Goal: Information Seeking & Learning: Check status

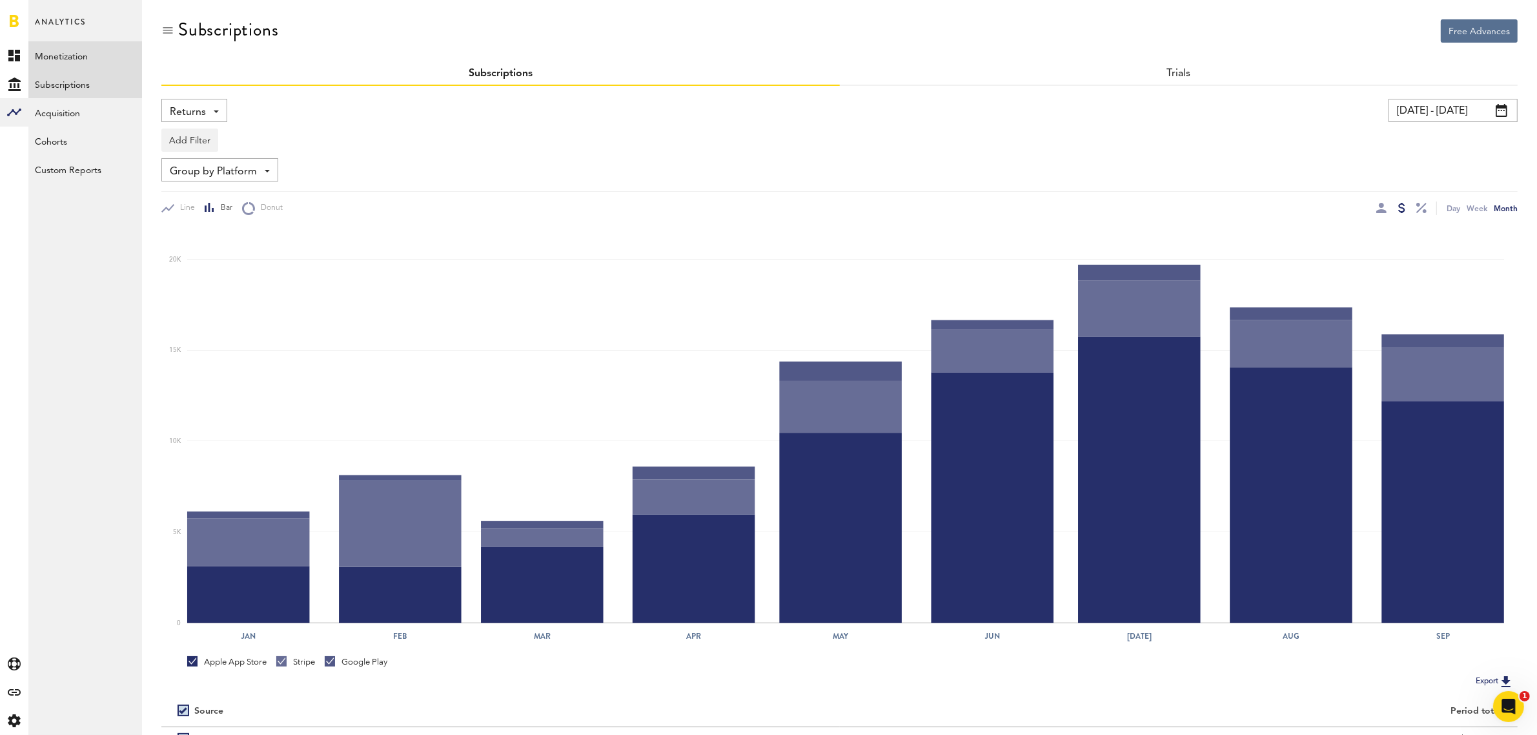
click at [84, 56] on link "Monetization" at bounding box center [85, 55] width 114 height 28
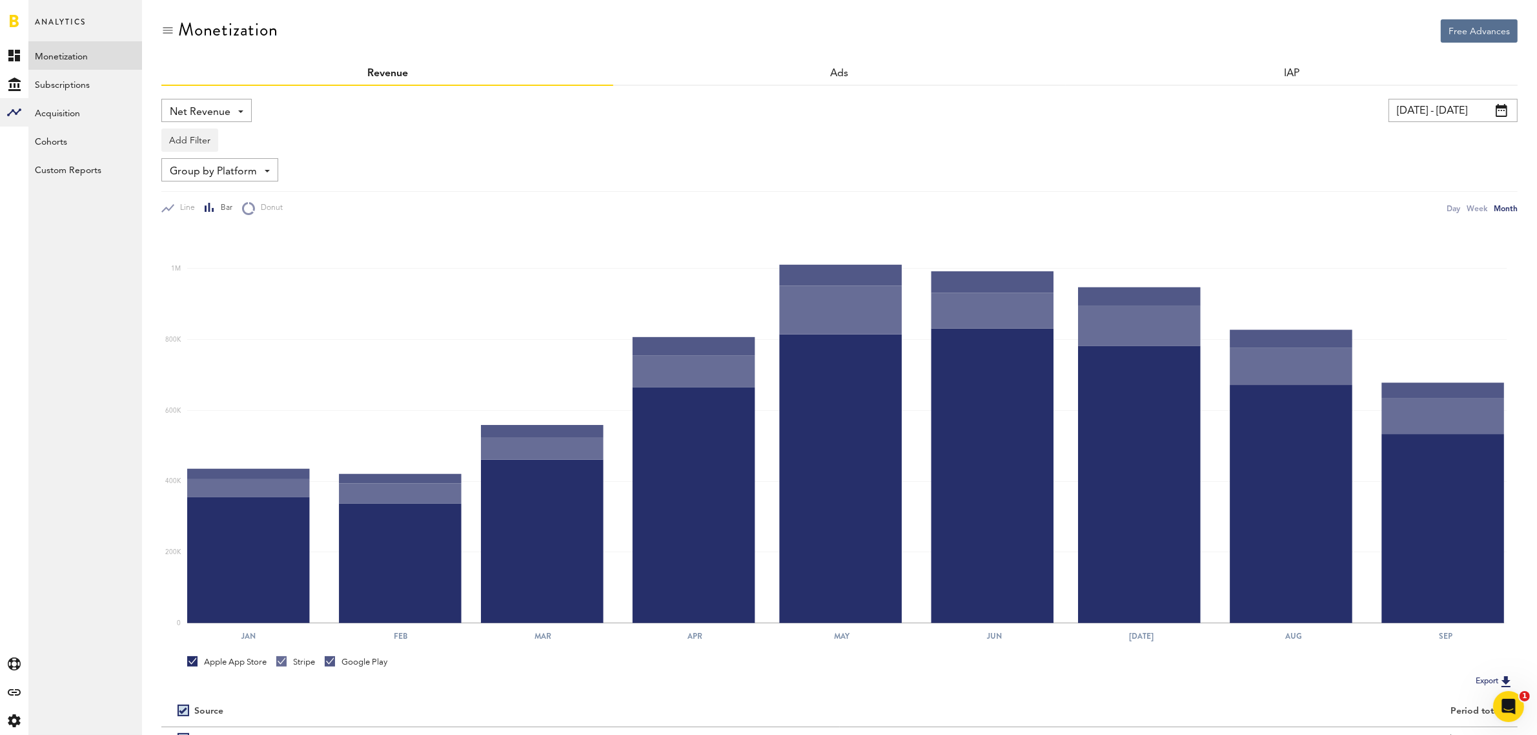
click at [247, 110] on div "Net Revenue Net Revenue Gross Revenue Profit" at bounding box center [206, 110] width 90 height 23
click at [234, 162] on span "Gross Revenue" at bounding box center [206, 164] width 65 height 22
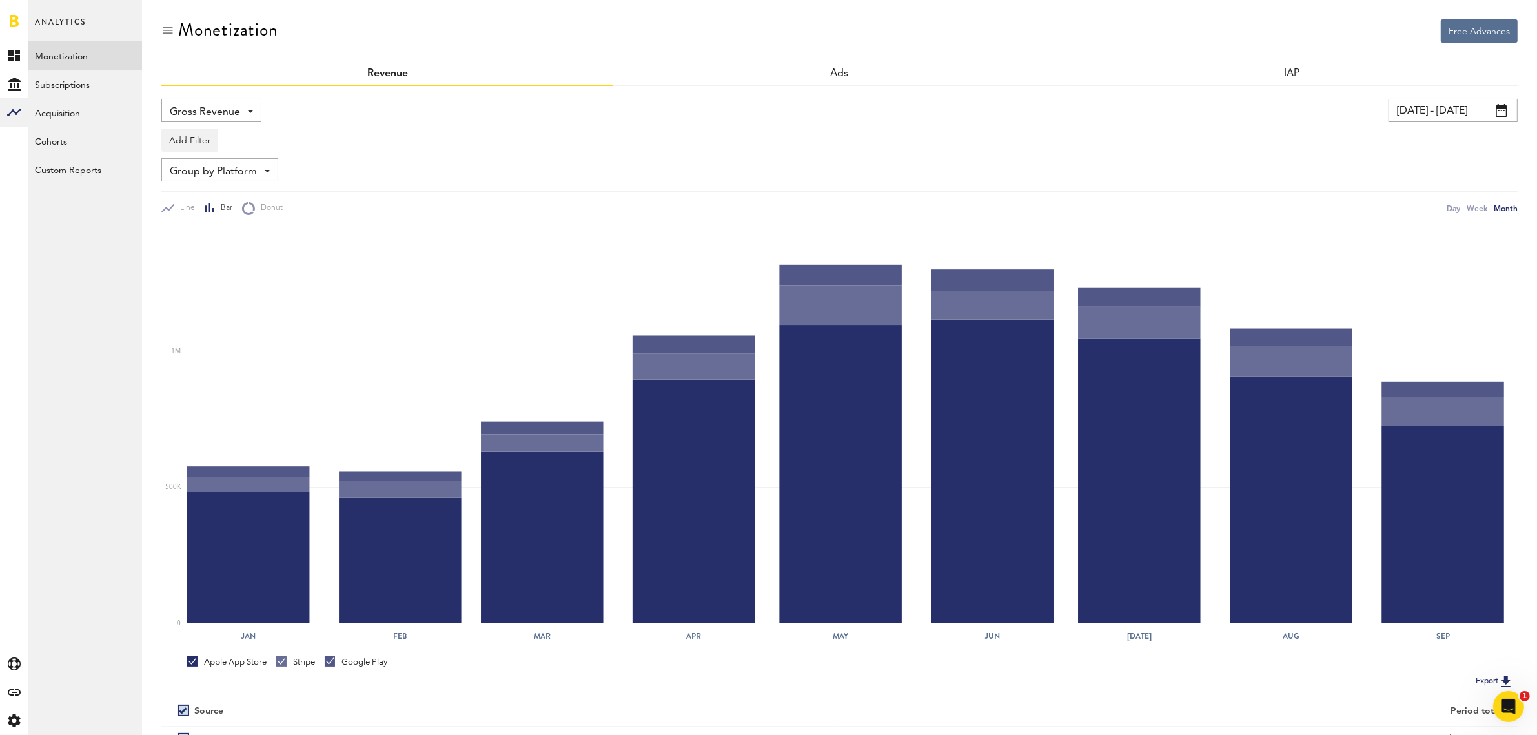
click at [1503, 114] on span at bounding box center [1502, 110] width 12 height 13
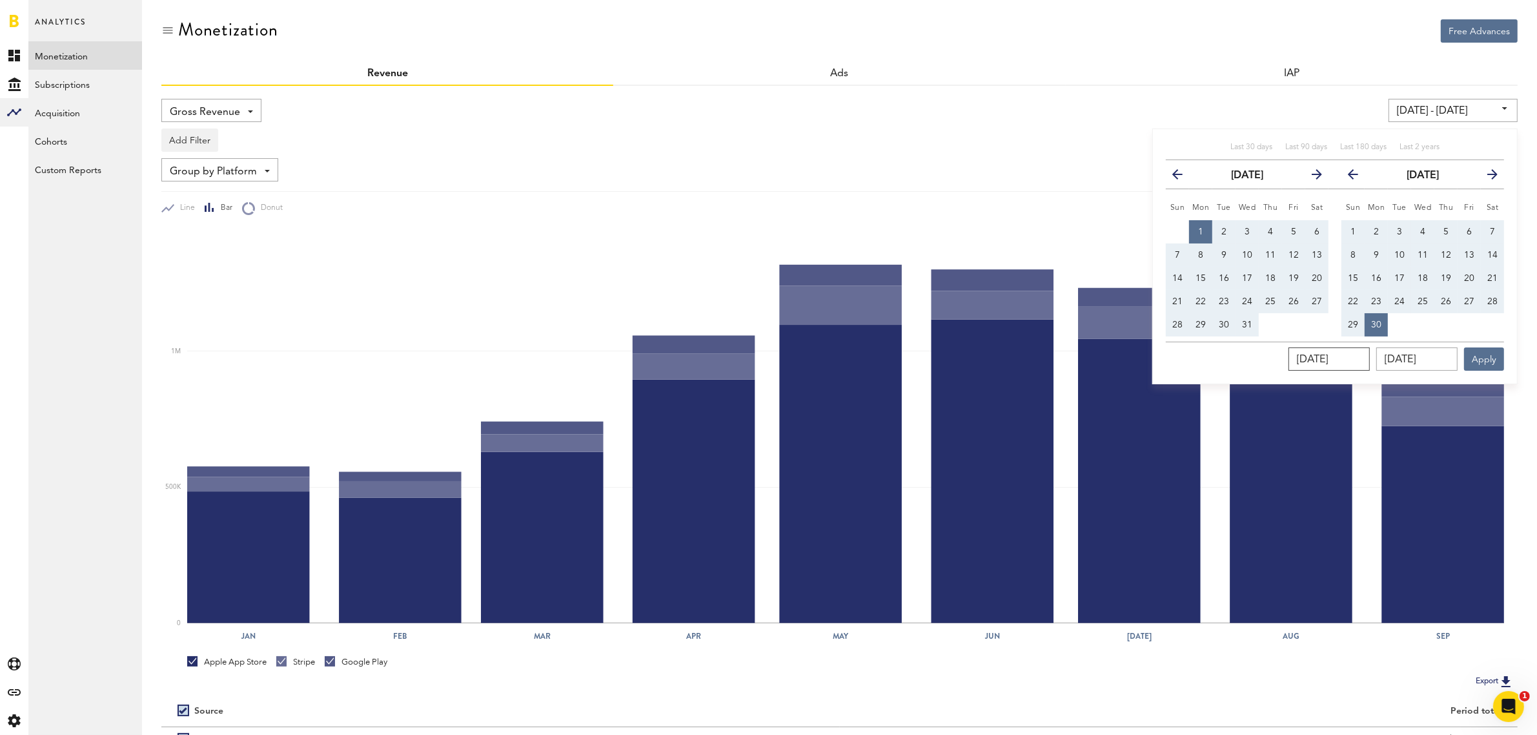
drag, startPoint x: 1367, startPoint y: 362, endPoint x: 1156, endPoint y: 346, distance: 211.7
click at [1159, 349] on div "Last 30 days Last 90 days Last 180 days Last 2 years previous January 2024 next…" at bounding box center [1334, 256] width 365 height 256
type input "09/01/202_"
type input "[DATE] - [DATE]"
type input "[DATE]"
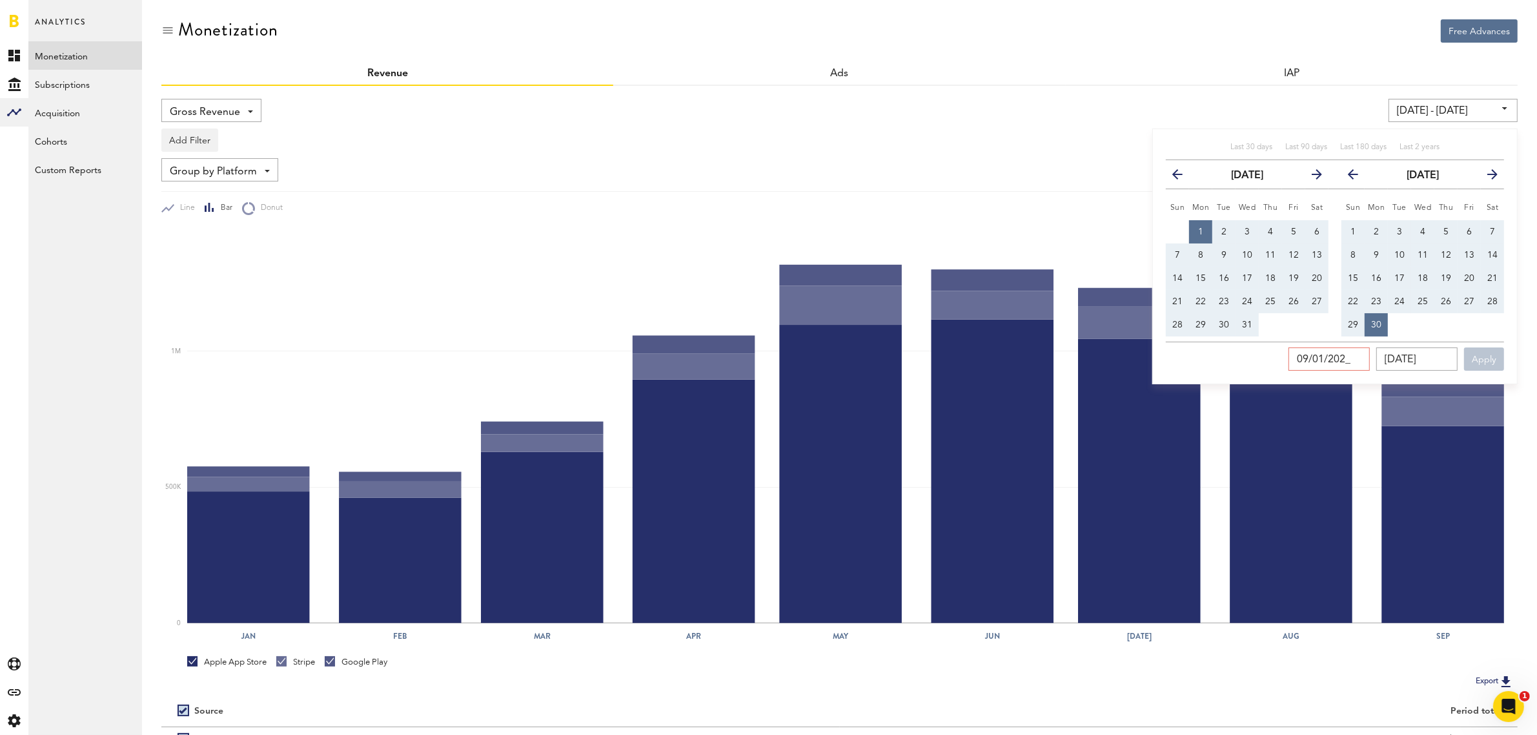
type input "[DATE]"
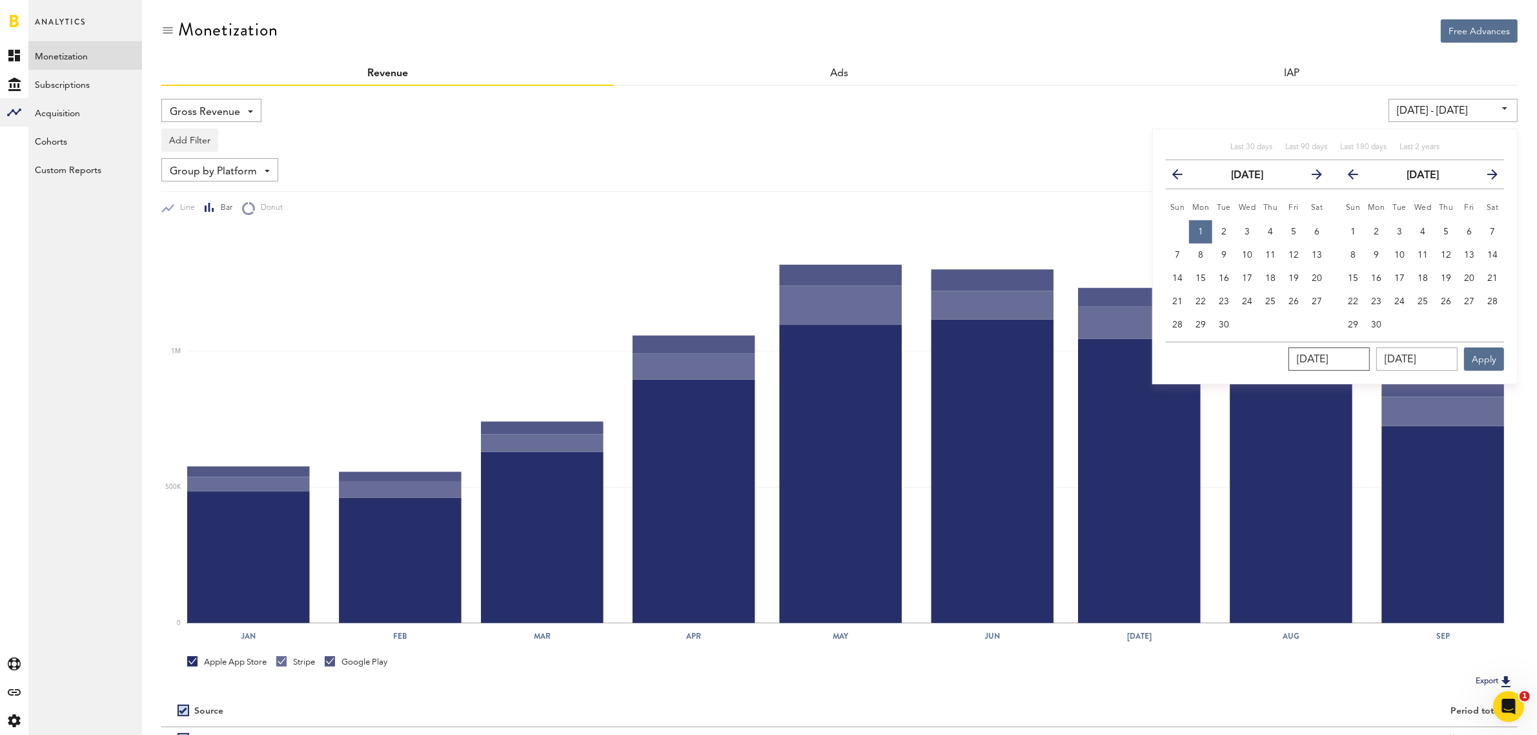
type input "[DATE]"
click at [1448, 357] on input "[DATE]" at bounding box center [1416, 358] width 81 height 23
click at [1219, 320] on span "30" at bounding box center [1224, 324] width 10 height 9
type input "09/30/25 - 09/30/25"
type input "[DATE]"
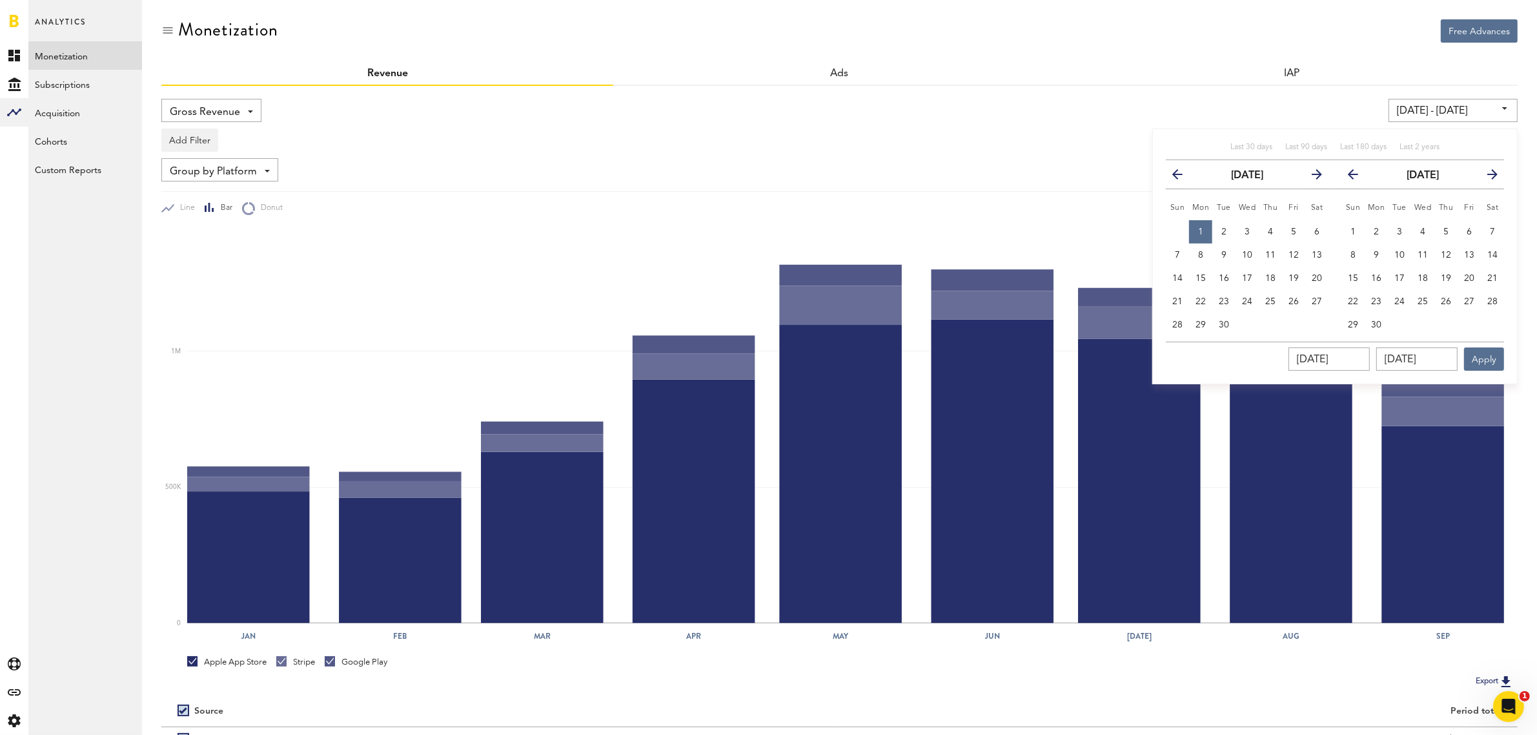
type input "[DATE]"
drag, startPoint x: 1363, startPoint y: 356, endPoint x: 1175, endPoint y: 326, distance: 189.6
click at [1175, 326] on div "Last 30 days Last 90 days Last 180 days Last 2 years previous September 2025 ne…" at bounding box center [1334, 256] width 365 height 256
click at [1198, 223] on button "1" at bounding box center [1200, 231] width 23 height 23
type input "[DATE] - [DATE]"
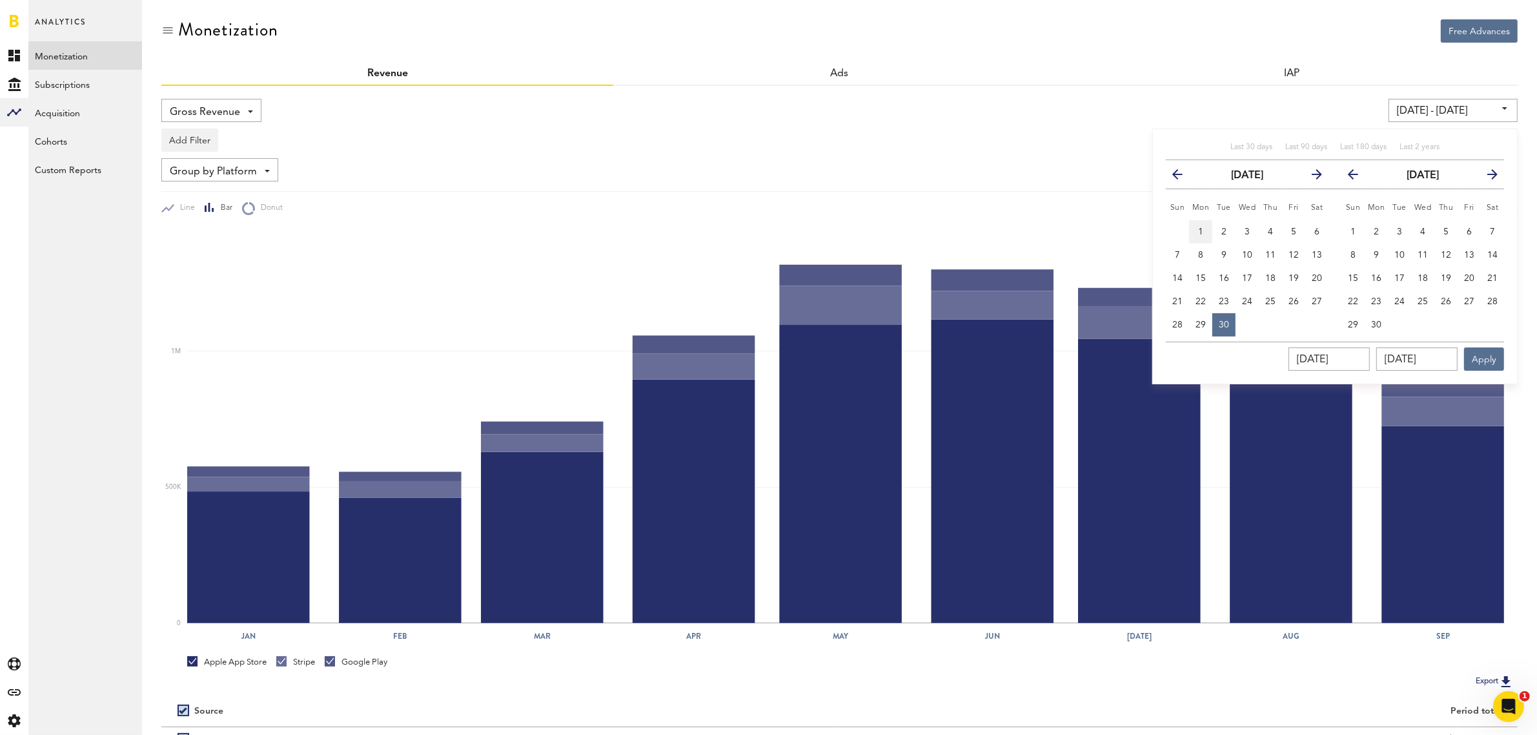
type input "[DATE]"
click at [1499, 360] on button "Apply" at bounding box center [1484, 358] width 40 height 23
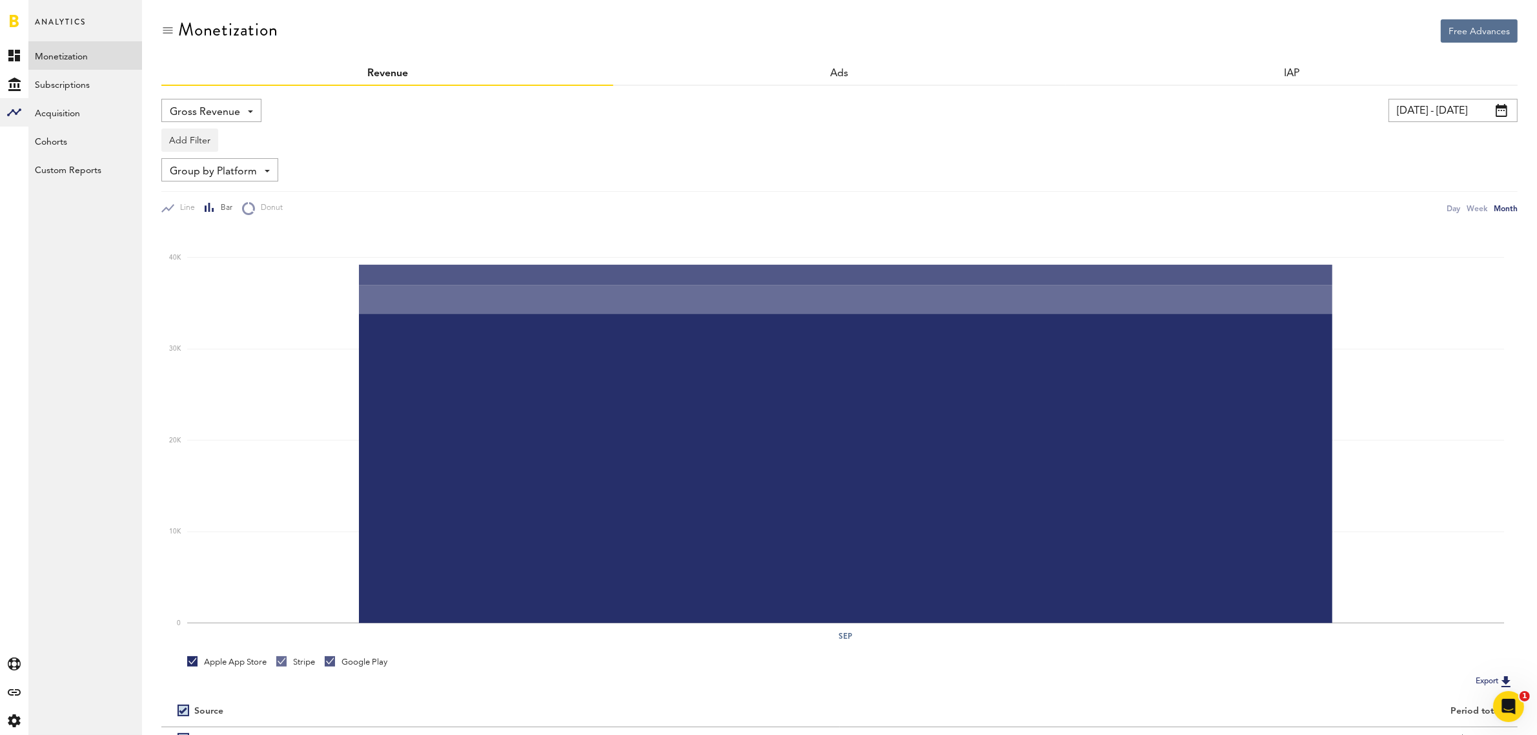
click at [1501, 108] on span at bounding box center [1502, 110] width 12 height 13
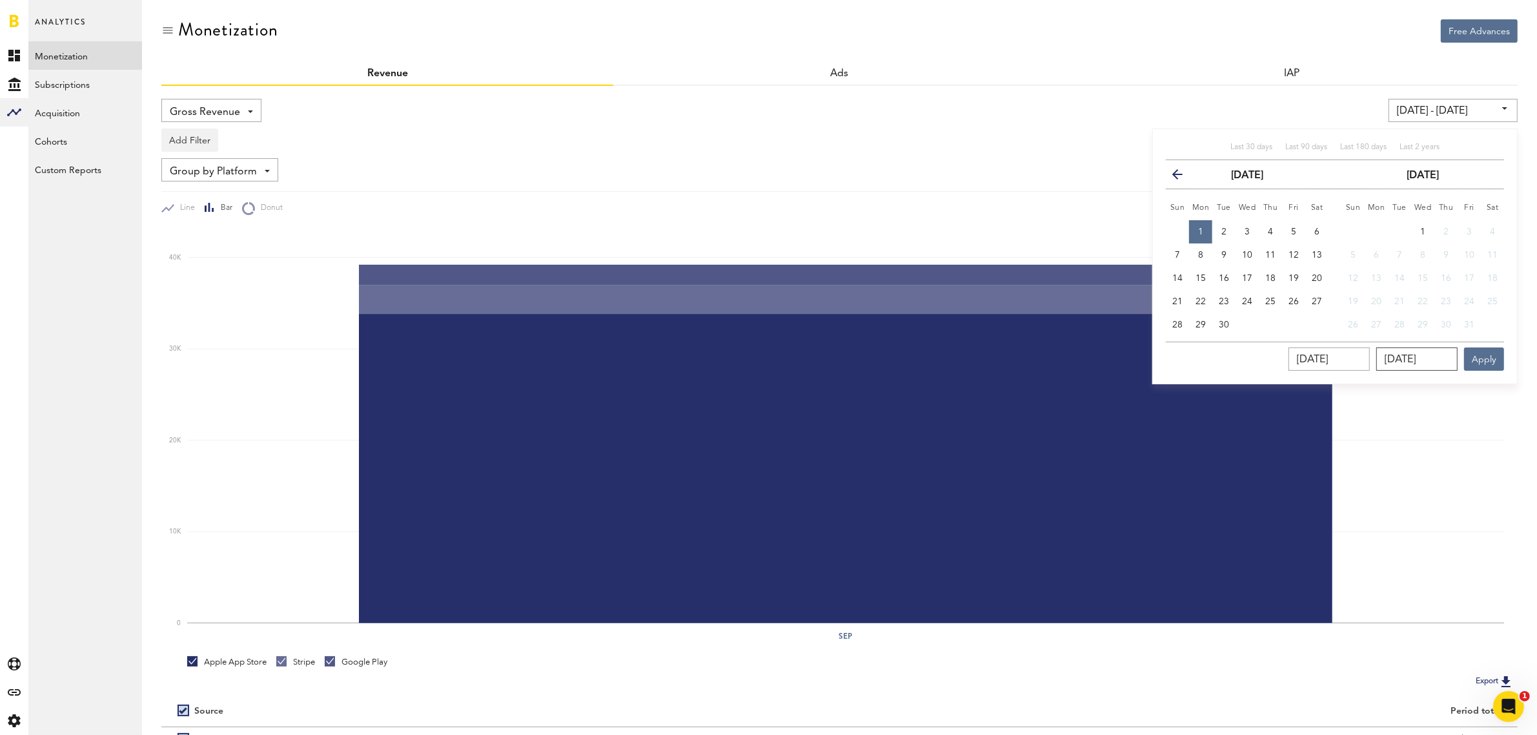
click at [1441, 360] on input "[DATE]" at bounding box center [1416, 358] width 81 height 23
drag, startPoint x: 1408, startPoint y: 359, endPoint x: 1418, endPoint y: 359, distance: 9.7
click at [1418, 359] on input "[DATE]" at bounding box center [1416, 358] width 81 height 23
type input "09/32/025_"
type input "[DATE] - [DATE]"
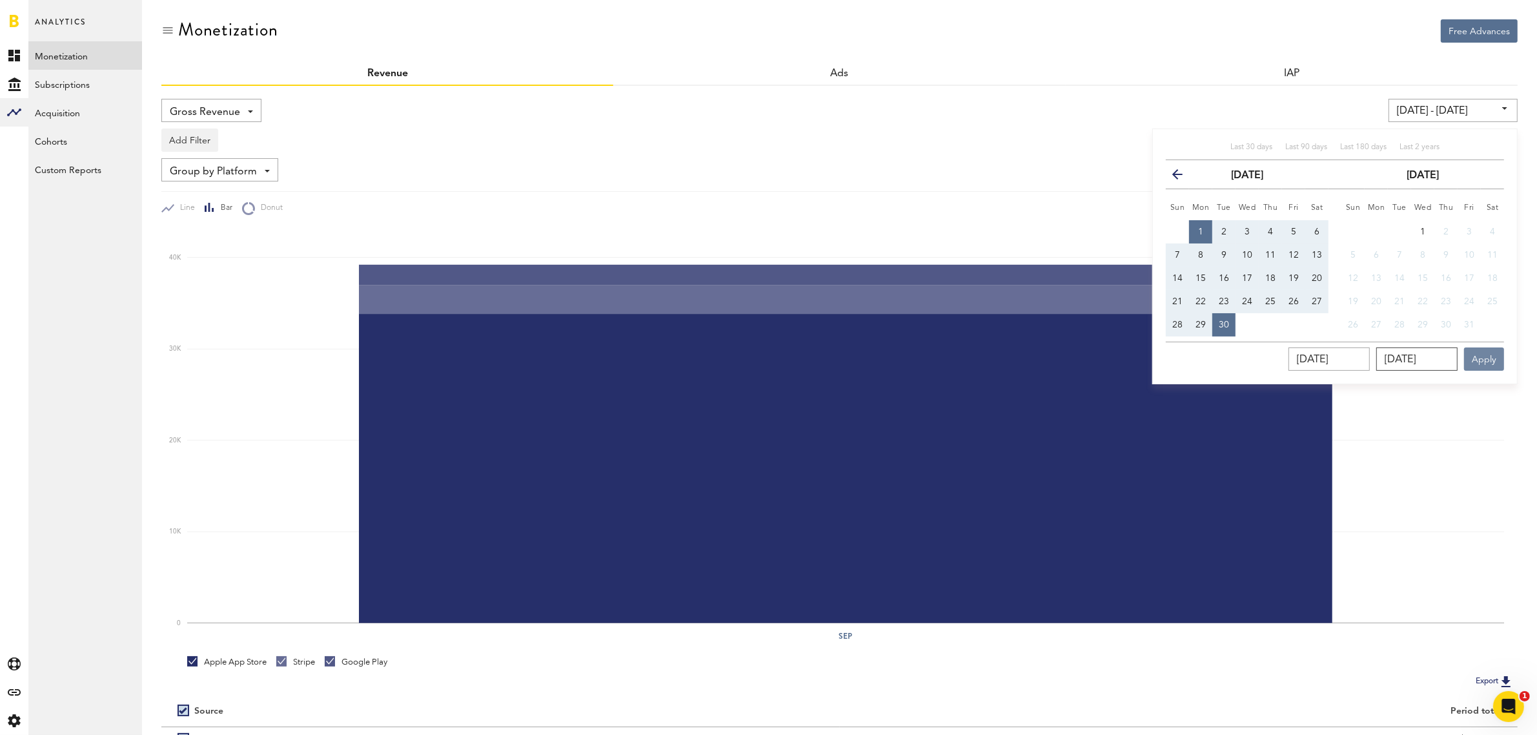
type input "[DATE]"
click at [1488, 362] on button "Apply" at bounding box center [1484, 358] width 40 height 23
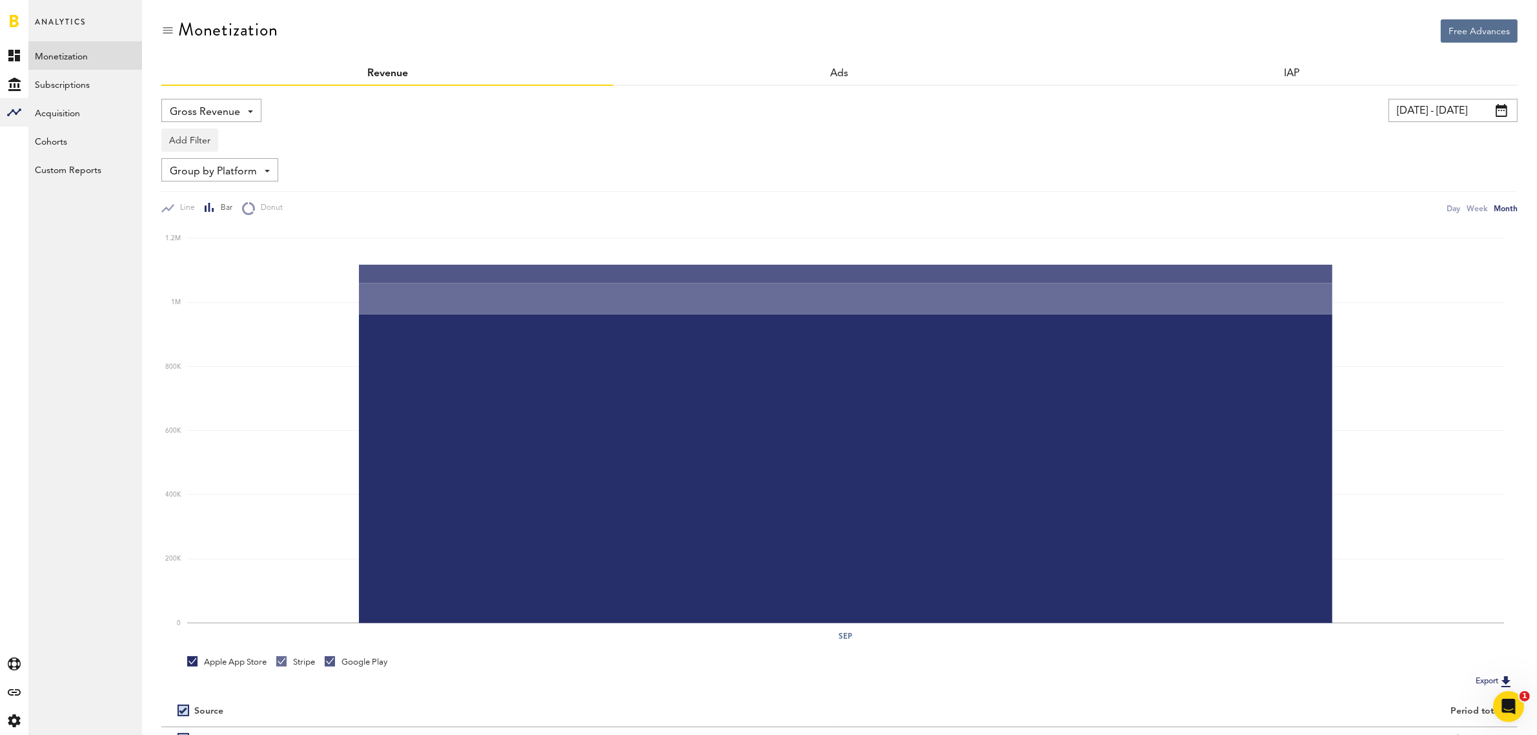
click at [14, 21] on link at bounding box center [14, 20] width 9 height 13
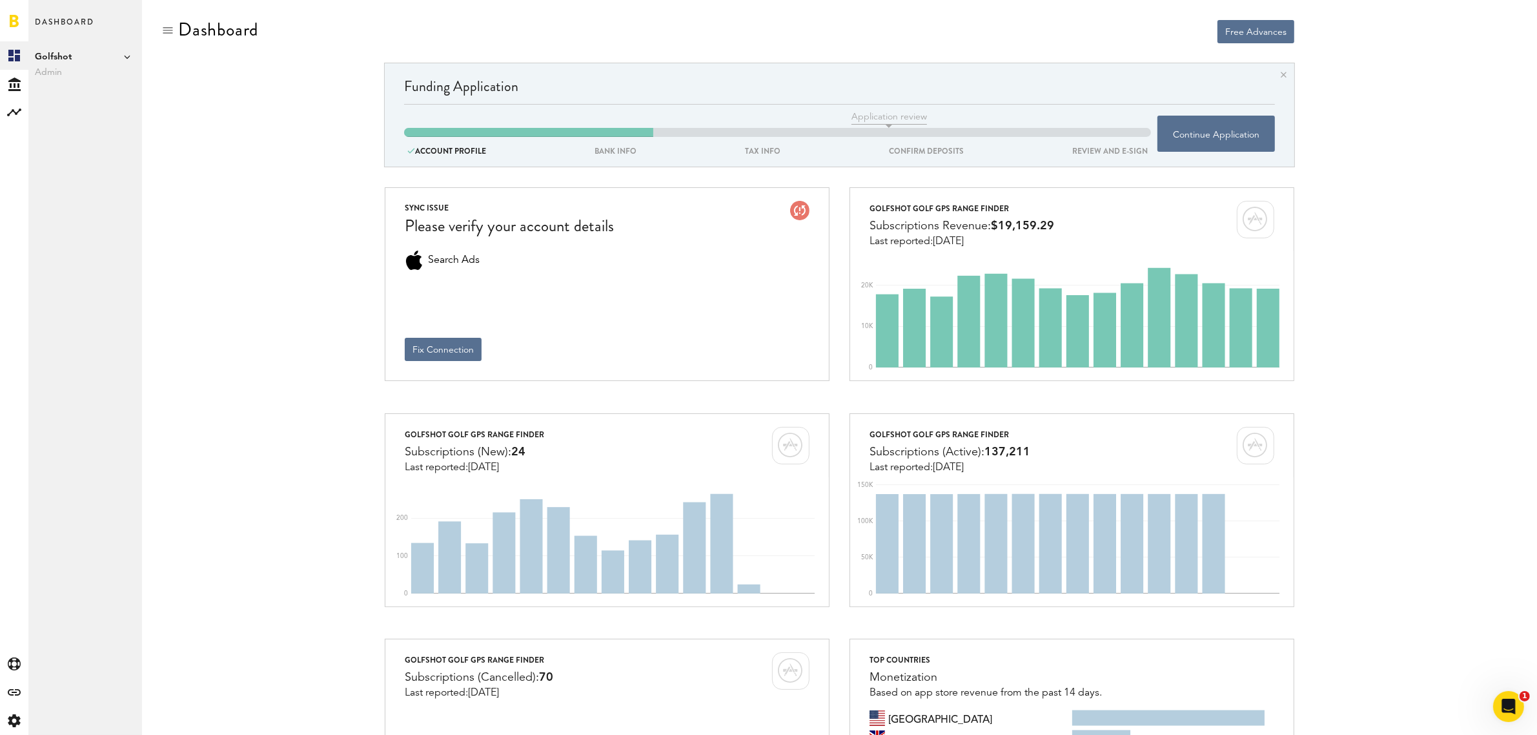
click at [124, 61] on span "Golfshot" at bounding box center [85, 56] width 101 height 15
click at [178, 114] on link "Swing by Swing Golf, Inc." at bounding box center [199, 116] width 101 height 23
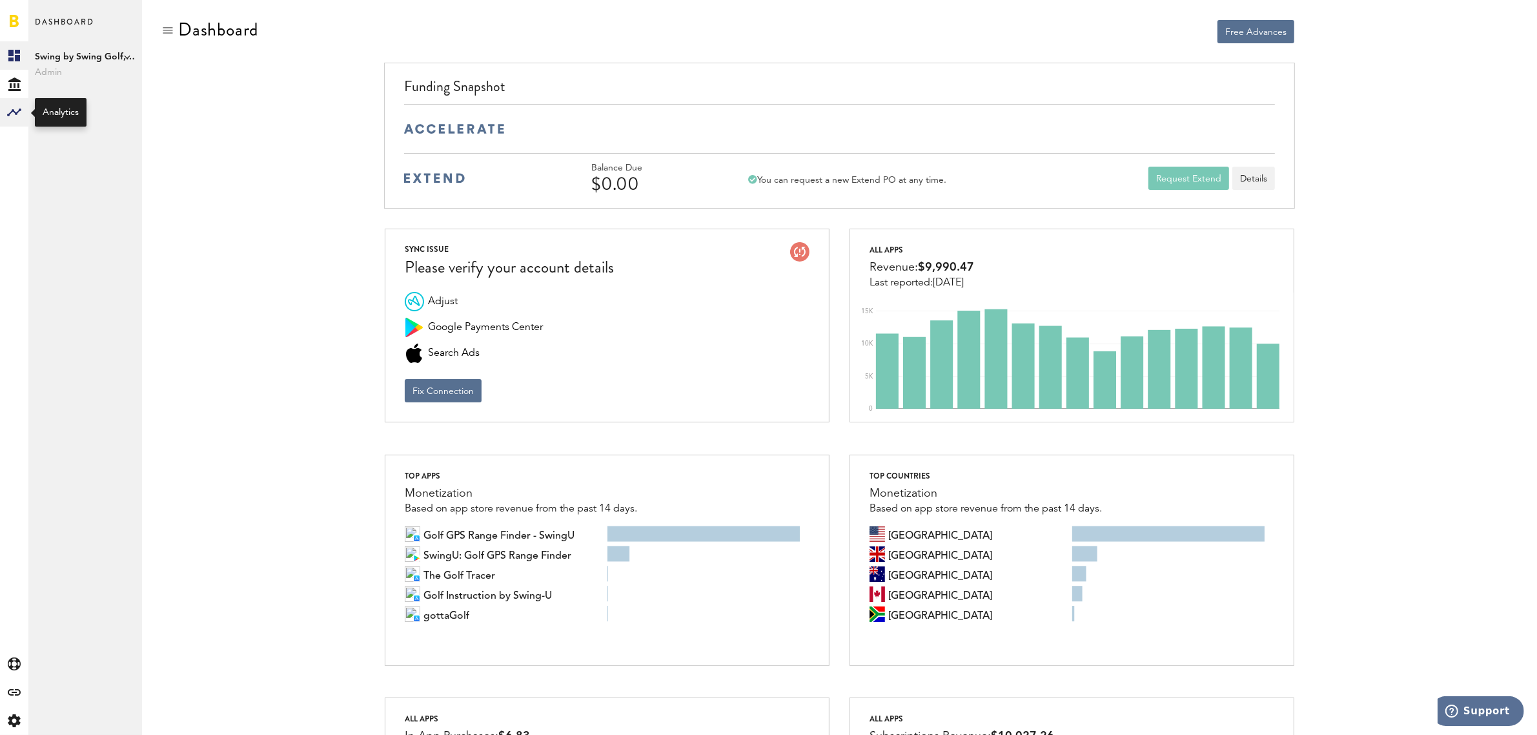
click at [14, 108] on rect at bounding box center [13, 112] width 15 height 15
click at [65, 56] on link "Monetization" at bounding box center [85, 55] width 114 height 28
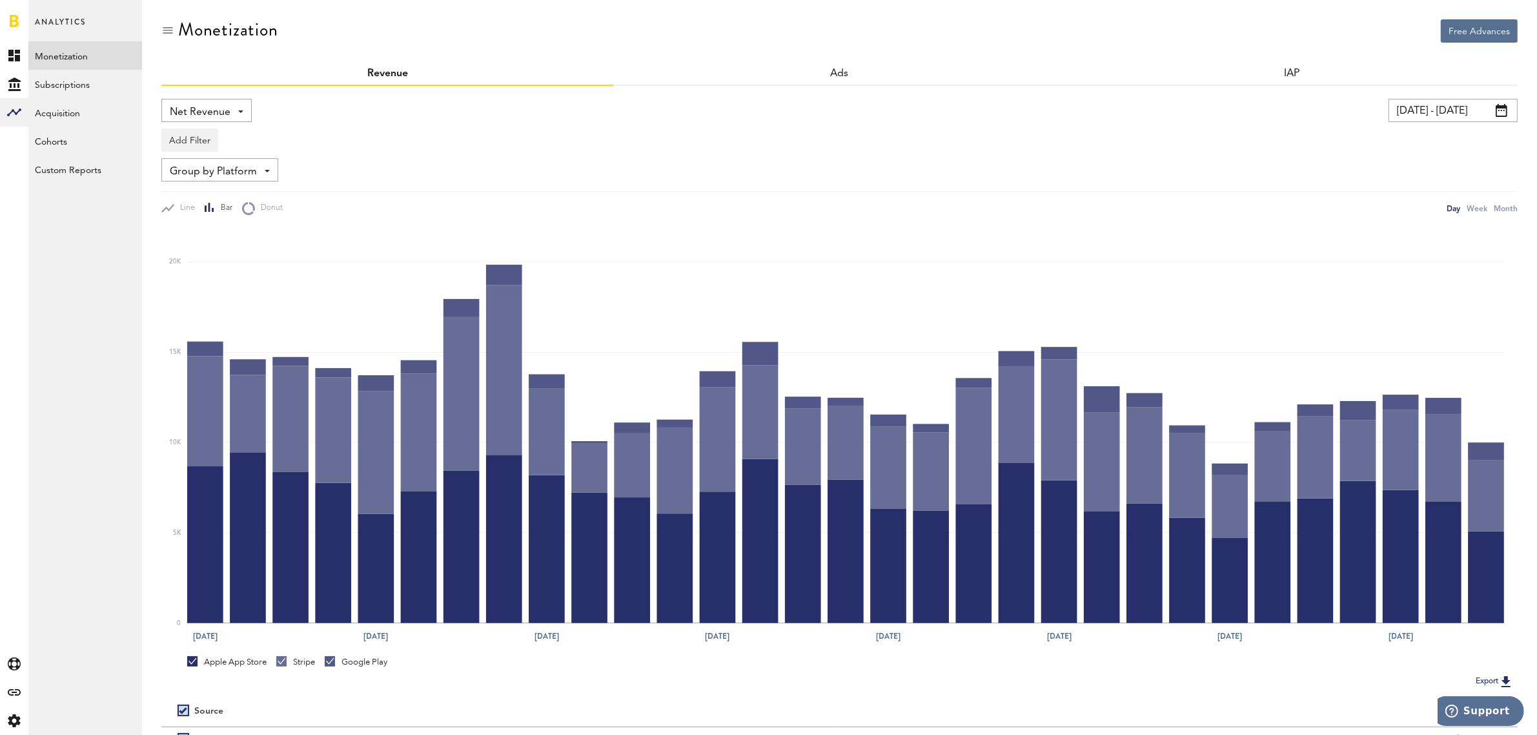
click at [236, 110] on div "Net Revenue Net Revenue Gross Revenue Profit" at bounding box center [206, 110] width 90 height 23
click at [230, 154] on span "Gross Revenue" at bounding box center [206, 164] width 65 height 22
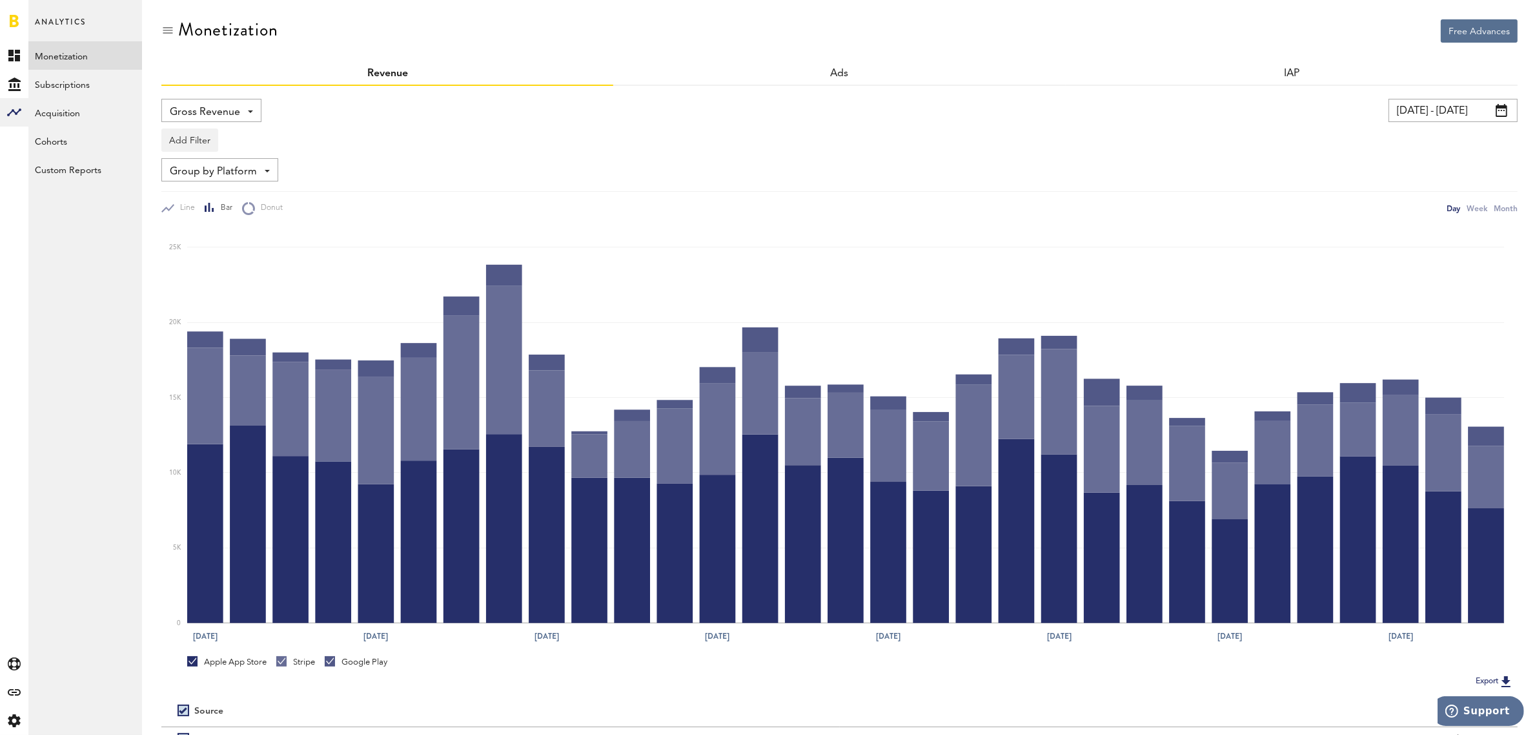
click at [1508, 108] on input "[DATE] - [DATE]" at bounding box center [1452, 110] width 129 height 23
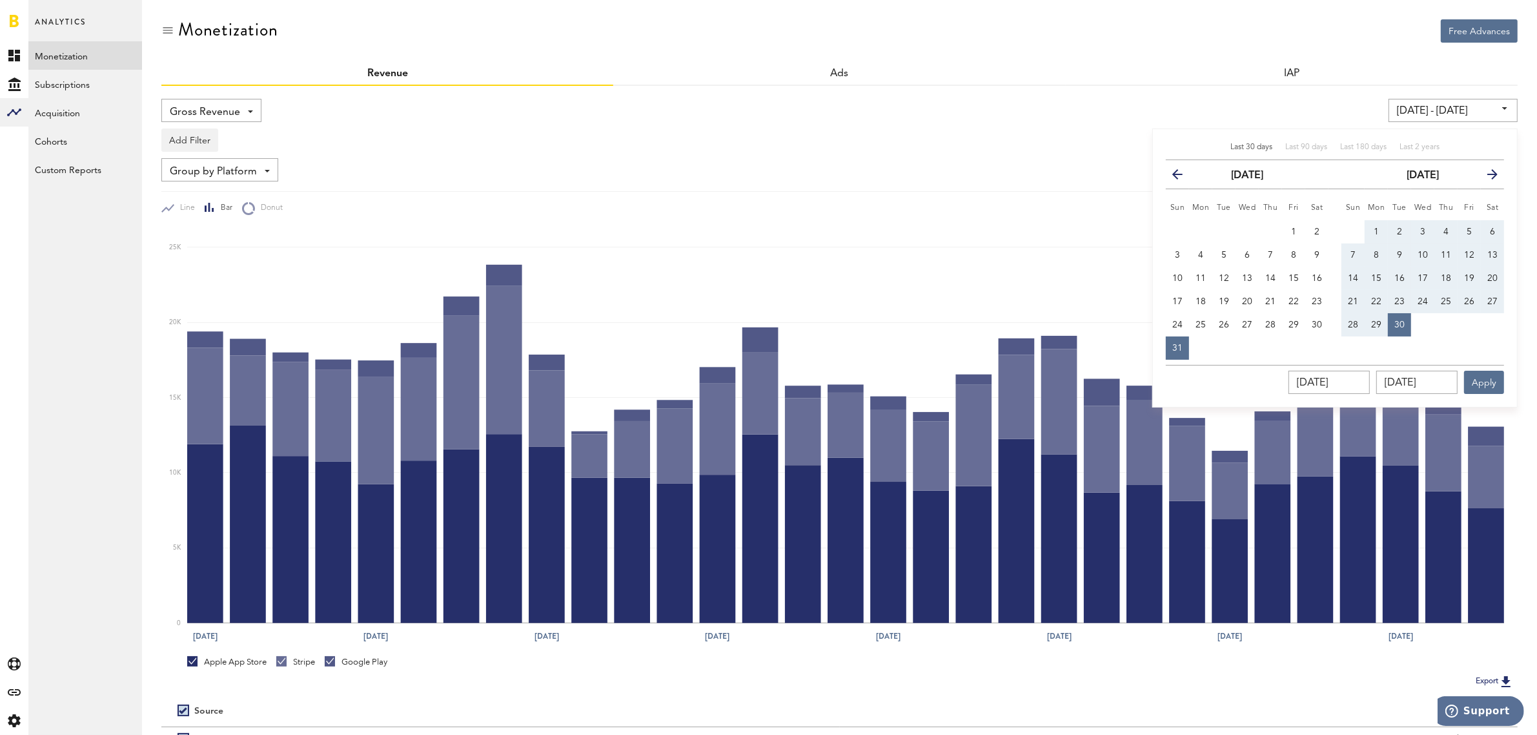
click at [1378, 231] on span "1" at bounding box center [1376, 231] width 5 height 9
type input "[DATE] - [DATE]"
type input "[DATE]"
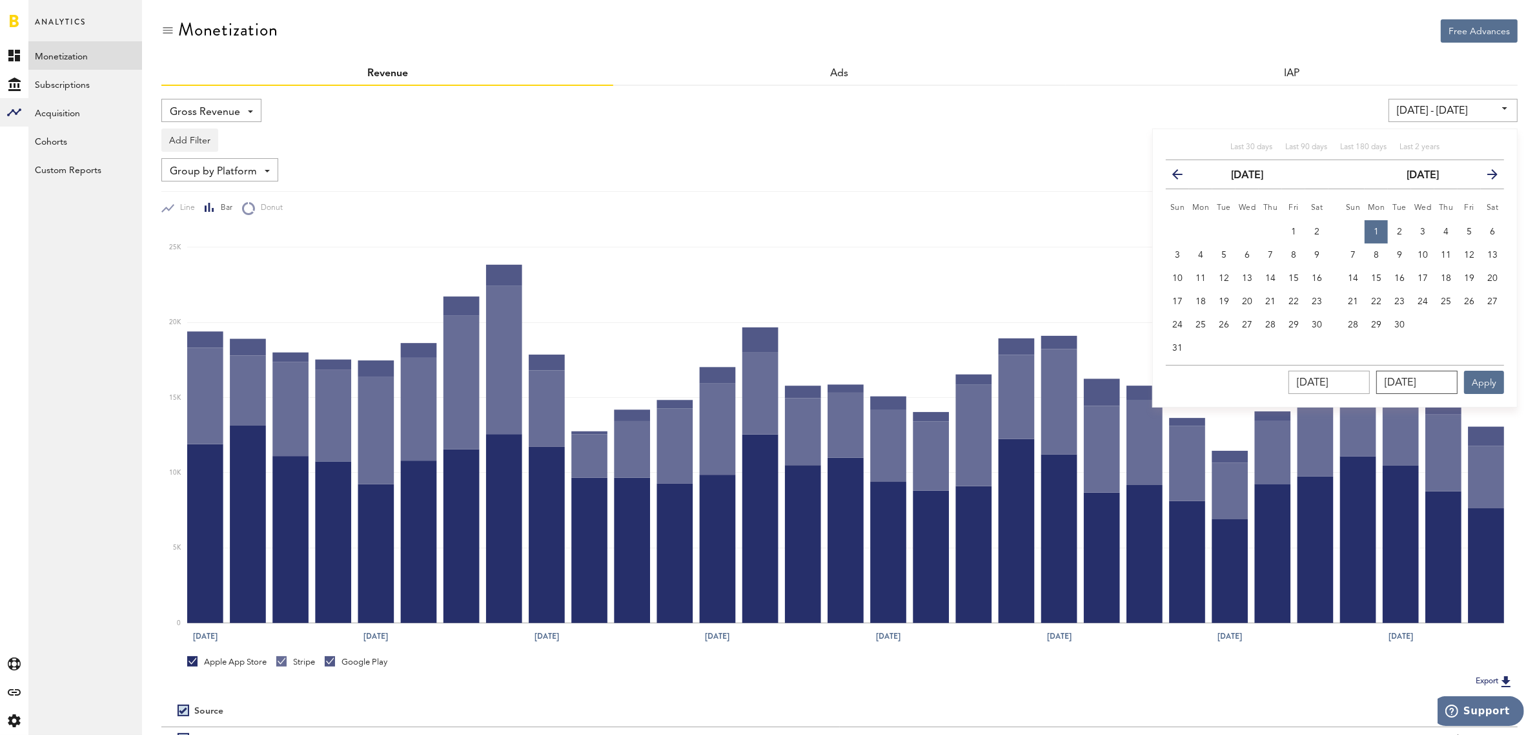
click at [1439, 385] on input "[DATE]" at bounding box center [1416, 382] width 81 height 23
click at [1401, 327] on span "30" at bounding box center [1399, 324] width 10 height 9
type input "[DATE] - [DATE]"
type input "[DATE]"
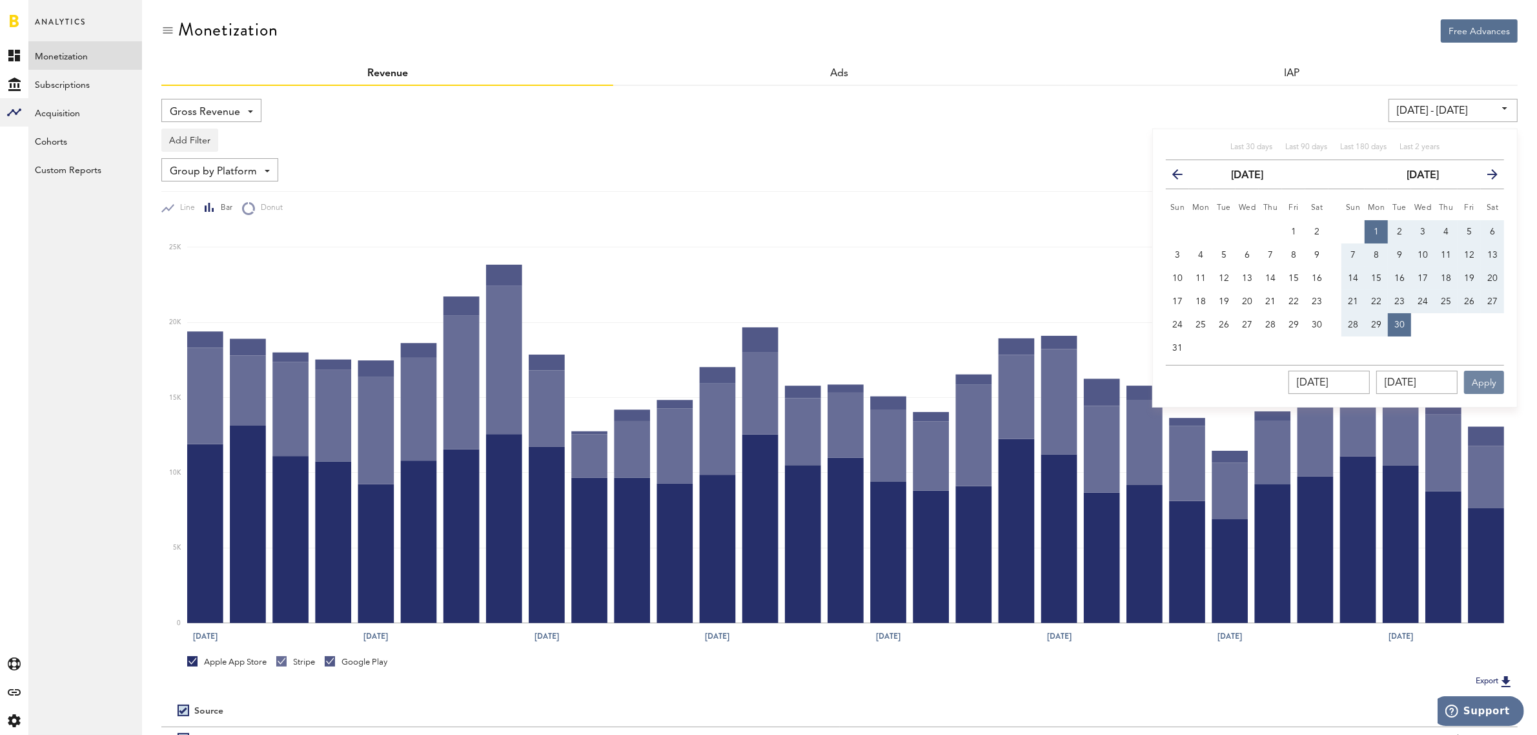
click at [1488, 381] on button "Apply" at bounding box center [1484, 382] width 40 height 23
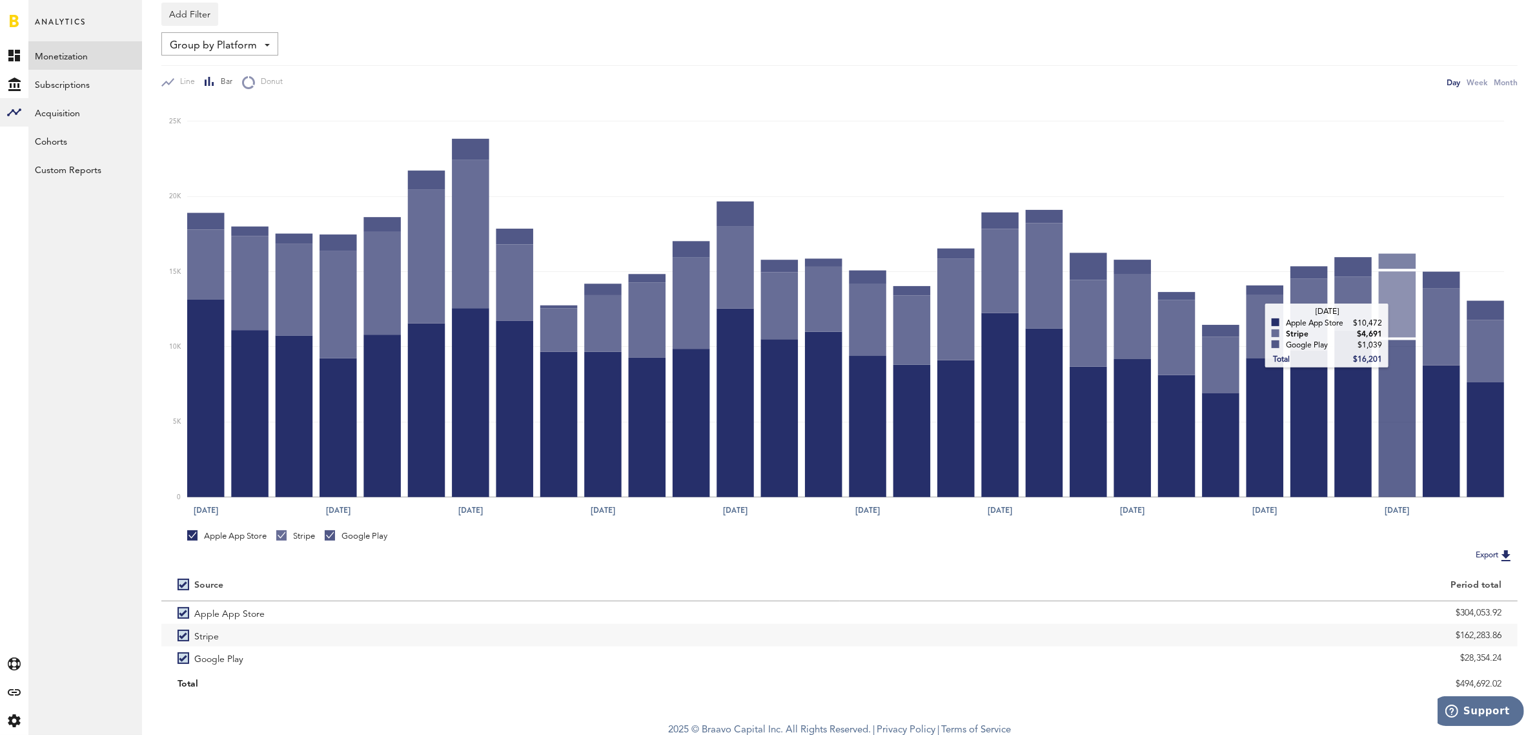
scroll to position [130, 0]
